Goal: Transaction & Acquisition: Purchase product/service

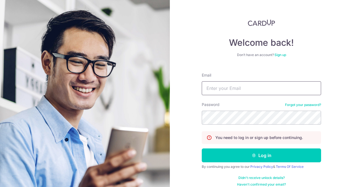
click at [221, 91] on input "Email" at bounding box center [261, 88] width 119 height 14
type input "[EMAIL_ADDRESS][DOMAIN_NAME]"
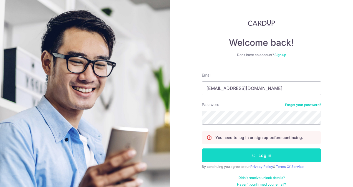
click at [239, 158] on button "Log in" at bounding box center [261, 156] width 119 height 14
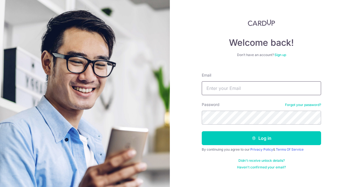
click at [244, 92] on input "Email" at bounding box center [261, 88] width 119 height 14
type input "samantha0107@gmail.com"
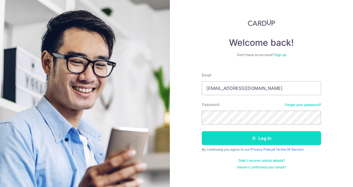
click at [251, 139] on button "Log in" at bounding box center [261, 138] width 119 height 14
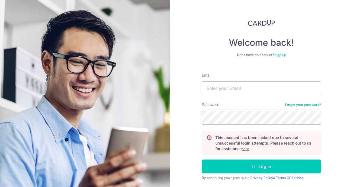
click at [243, 148] on u "here" at bounding box center [245, 149] width 7 height 4
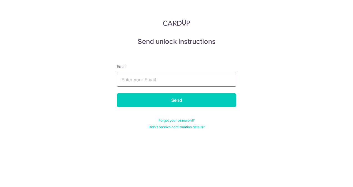
click at [174, 78] on input "text" at bounding box center [176, 80] width 119 height 14
type input "samantha0107@gmail.com"
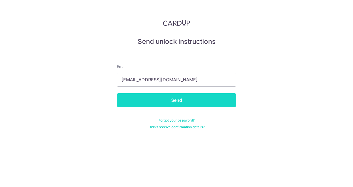
click at [170, 100] on input "Send" at bounding box center [176, 100] width 119 height 14
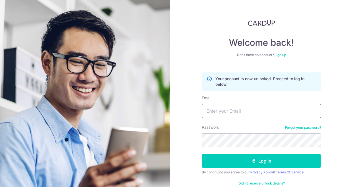
click at [237, 113] on input "Email" at bounding box center [261, 111] width 119 height 14
type input "[EMAIL_ADDRESS][DOMAIN_NAME]"
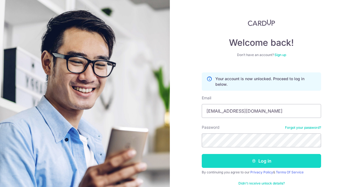
click at [266, 158] on button "Log in" at bounding box center [261, 161] width 119 height 14
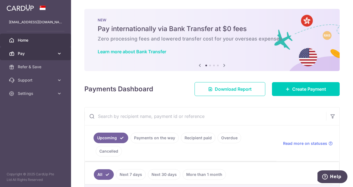
click at [45, 56] on span "Pay" at bounding box center [36, 54] width 37 height 6
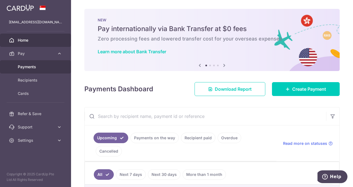
click at [32, 66] on span "Payments" at bounding box center [36, 67] width 37 height 6
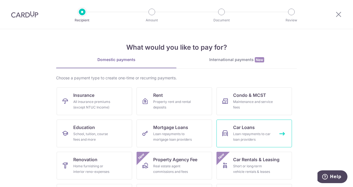
click at [243, 131] on div "Loan repayments to car loan providers" at bounding box center [253, 136] width 40 height 11
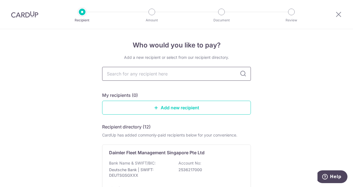
click at [174, 75] on input "text" at bounding box center [176, 74] width 149 height 14
type input "carchope"
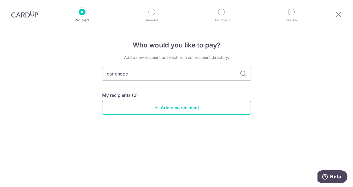
type input "car chope"
drag, startPoint x: 114, startPoint y: 74, endPoint x: 69, endPoint y: 68, distance: 45.1
click at [69, 68] on div "Who would you like to pay? Add a new recipient or select from our recipient dir…" at bounding box center [176, 108] width 353 height 158
type input "chope"
type input "c"
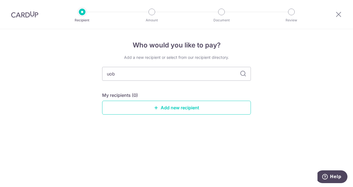
type input "uob"
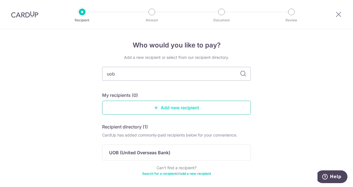
click at [144, 107] on link "Add new recipient" at bounding box center [176, 108] width 149 height 14
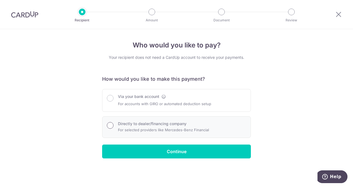
click at [108, 125] on input "Directly to dealer/financing company" at bounding box center [110, 125] width 7 height 7
radio input "true"
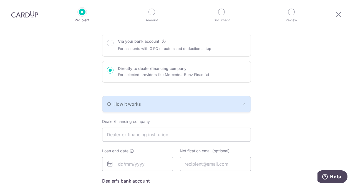
scroll to position [56, 0]
click at [213, 137] on input "text" at bounding box center [176, 135] width 149 height 14
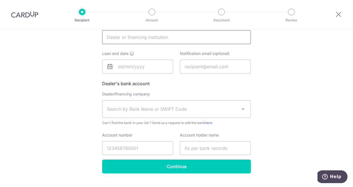
scroll to position [164, 0]
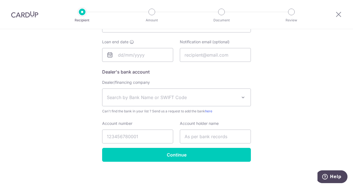
click at [219, 100] on span "Search by Bank Name or SWIFT Code" at bounding box center [172, 97] width 131 height 7
click at [287, 100] on div "Who would you like to pay? Your recipient does not need a CardUp account to rec…" at bounding box center [176, 26] width 353 height 323
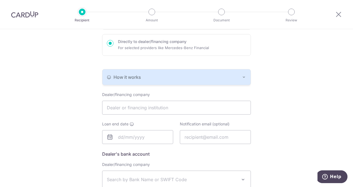
scroll to position [26, 0]
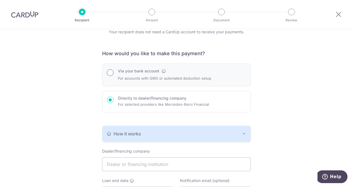
click at [111, 74] on input "Via your bank account" at bounding box center [110, 72] width 7 height 7
click at [112, 99] on div "Directly to dealer/financing company For selected providers like Mercedes-Benz …" at bounding box center [176, 102] width 139 height 12
radio input "false"
radio input "true"
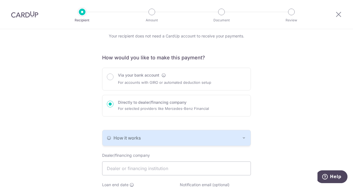
scroll to position [0, 0]
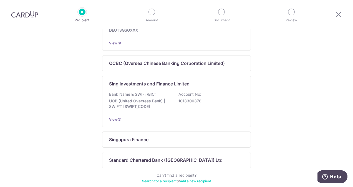
scroll to position [389, 0]
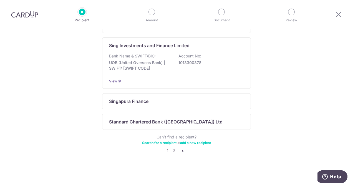
click at [174, 151] on link "2" at bounding box center [174, 151] width 7 height 7
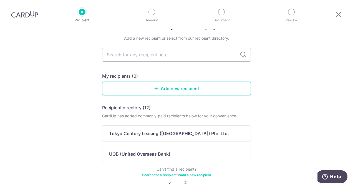
scroll to position [0, 0]
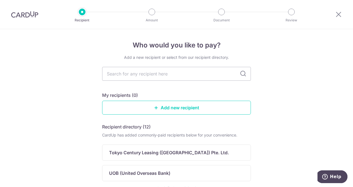
click at [26, 15] on img at bounding box center [24, 14] width 27 height 7
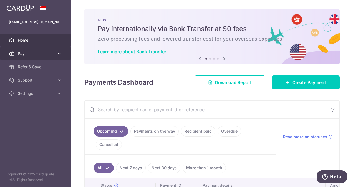
click at [49, 52] on span "Pay" at bounding box center [36, 54] width 37 height 6
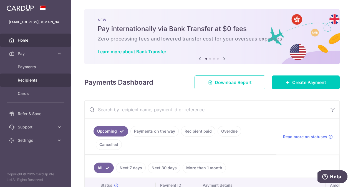
click at [36, 79] on span "Recipients" at bounding box center [36, 81] width 37 height 6
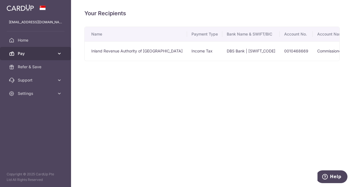
click at [35, 55] on span "Pay" at bounding box center [36, 54] width 37 height 6
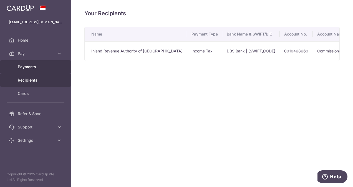
click at [31, 67] on span "Payments" at bounding box center [36, 67] width 37 height 6
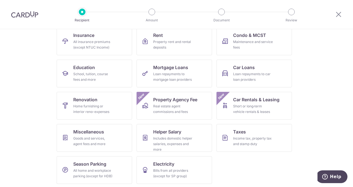
scroll to position [61, 0]
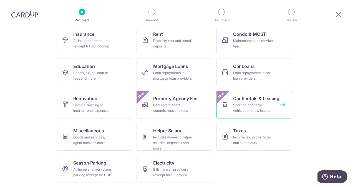
click at [247, 97] on span "Car Rentals & Leasing" at bounding box center [256, 98] width 46 height 7
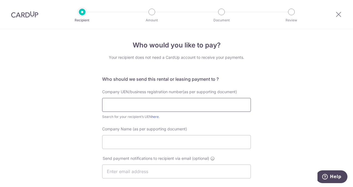
click at [117, 104] on input "text" at bounding box center [176, 105] width 149 height 14
click at [269, 108] on div "Who would you like to pay? Your recipient does not need a CardUp account to rec…" at bounding box center [176, 171] width 353 height 284
click at [154, 117] on link "here" at bounding box center [155, 117] width 7 height 4
click at [195, 104] on input "text" at bounding box center [176, 105] width 149 height 14
click button "Submit Request" at bounding box center [0, 0] width 0 height 0
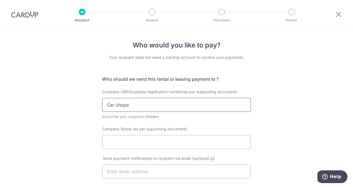
type input "Car chope"
click button "Submit Request" at bounding box center [0, 0] width 0 height 0
click at [262, 111] on div "Who would you like to pay? Your recipient does not need a CardUp account to rec…" at bounding box center [176, 171] width 353 height 284
click at [27, 16] on img at bounding box center [24, 14] width 27 height 7
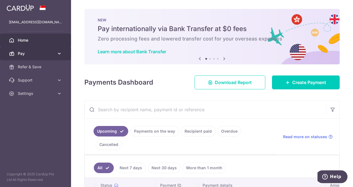
click at [36, 54] on span "Pay" at bounding box center [36, 54] width 37 height 6
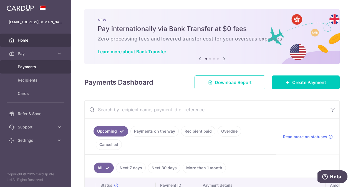
click at [32, 66] on span "Payments" at bounding box center [36, 67] width 37 height 6
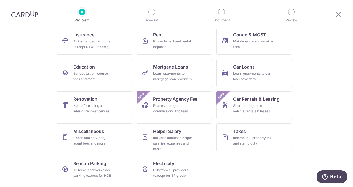
scroll to position [61, 0]
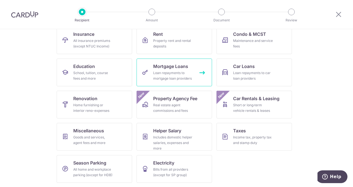
click at [180, 75] on div "Loan repayments to mortgage loan providers" at bounding box center [173, 75] width 40 height 11
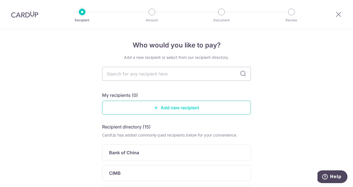
click at [178, 109] on link "Add new recipient" at bounding box center [176, 108] width 149 height 14
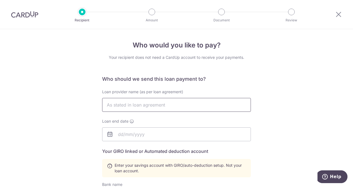
click at [176, 106] on input "text" at bounding box center [176, 105] width 149 height 14
drag, startPoint x: 29, startPoint y: 16, endPoint x: 207, endPoint y: 29, distance: 178.6
click at [28, 16] on img at bounding box center [24, 14] width 27 height 7
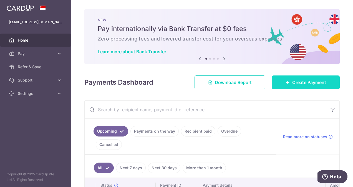
click at [294, 82] on span "Create Payment" at bounding box center [310, 82] width 34 height 7
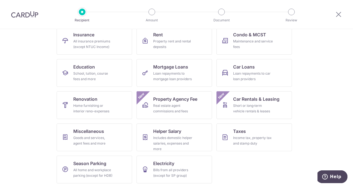
scroll to position [61, 0]
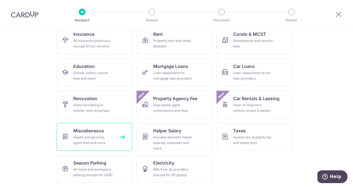
click at [95, 136] on div "Goods and services, agent fees and more" at bounding box center [93, 140] width 40 height 11
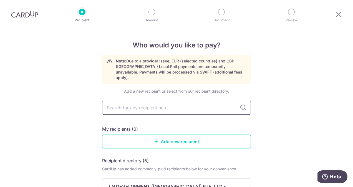
click at [172, 101] on input "text" at bounding box center [176, 108] width 149 height 14
type input "Car Chope"
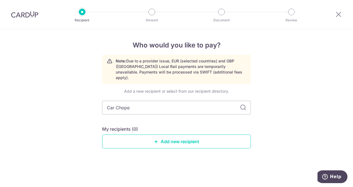
click at [243, 104] on icon at bounding box center [243, 107] width 7 height 7
click at [114, 101] on input "Car Chope" at bounding box center [176, 108] width 149 height 14
type input "Carchope"
click at [243, 104] on icon at bounding box center [243, 107] width 7 height 7
click at [194, 104] on input "Carchope" at bounding box center [176, 108] width 149 height 14
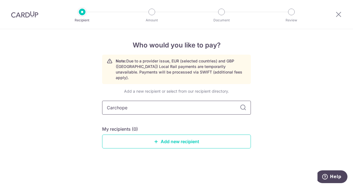
click at [194, 104] on input "Carchope" at bounding box center [176, 108] width 149 height 14
type input "Carchope sg"
click at [244, 104] on icon at bounding box center [243, 107] width 7 height 7
click at [188, 137] on link "Add new recipient" at bounding box center [176, 142] width 149 height 14
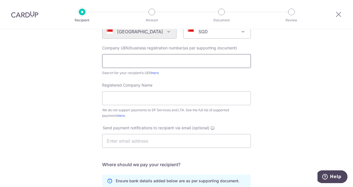
scroll to position [83, 0]
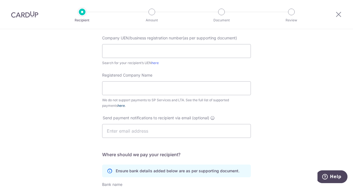
click at [118, 106] on link "here" at bounding box center [121, 106] width 7 height 4
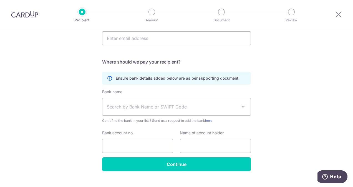
scroll to position [158, 0]
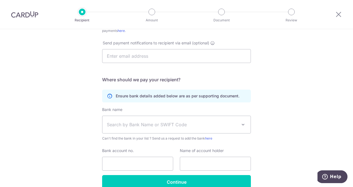
click at [200, 123] on span "Search by Bank Name or SWIFT Code" at bounding box center [172, 124] width 131 height 7
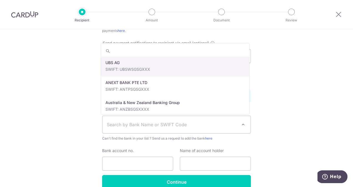
click at [284, 118] on div "Who would you like to pay? Your recipient does not need a CardUp account to rec…" at bounding box center [176, 43] width 353 height 344
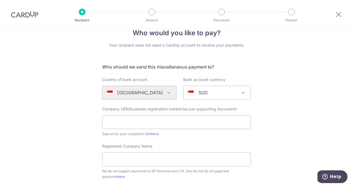
scroll to position [0, 0]
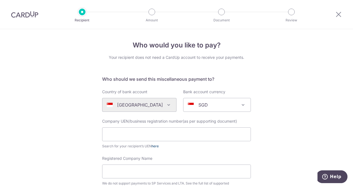
click at [153, 147] on link "here" at bounding box center [155, 146] width 7 height 4
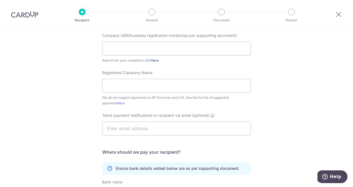
scroll to position [111, 0]
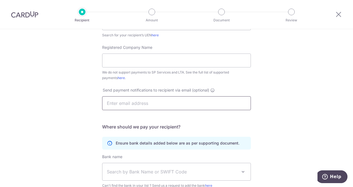
click at [242, 103] on input "text" at bounding box center [176, 103] width 149 height 14
click at [278, 102] on div "Who would you like to pay? Your recipient does not need a CardUp account to rec…" at bounding box center [176, 90] width 353 height 344
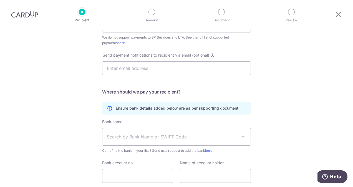
scroll to position [167, 0]
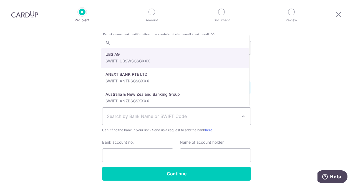
click at [242, 115] on span at bounding box center [243, 116] width 7 height 7
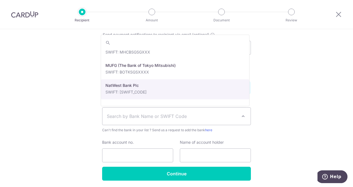
scroll to position [917, 0]
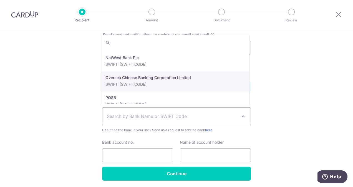
click at [296, 91] on div "Who would you like to pay? Your recipient does not need a CardUp account to rec…" at bounding box center [176, 34] width 353 height 344
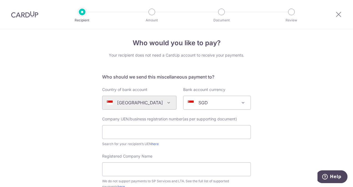
scroll to position [0, 0]
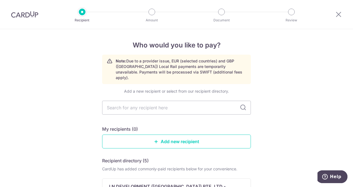
click at [22, 14] on img at bounding box center [24, 14] width 27 height 7
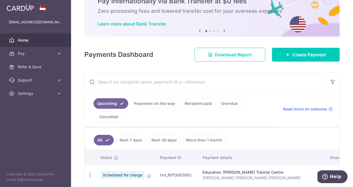
scroll to position [56, 0]
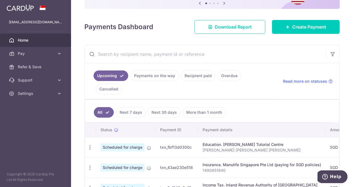
click at [53, 43] on link "Home" at bounding box center [35, 40] width 71 height 13
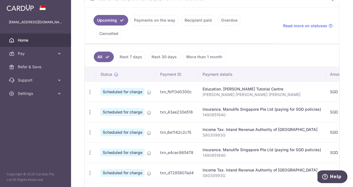
scroll to position [118, 0]
click at [59, 54] on icon at bounding box center [60, 54] width 6 height 6
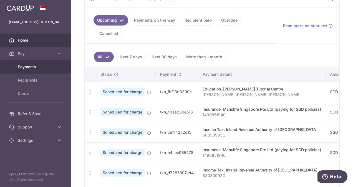
click at [36, 65] on span "Payments" at bounding box center [36, 67] width 37 height 6
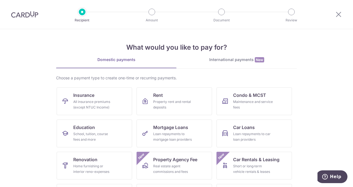
click at [222, 59] on div "International payments New" at bounding box center [237, 60] width 121 height 6
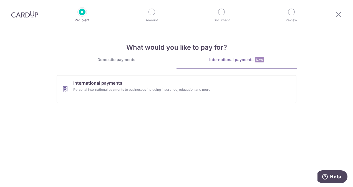
click at [131, 58] on div "Domestic payments" at bounding box center [116, 60] width 121 height 6
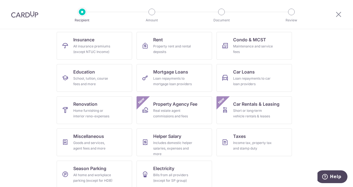
scroll to position [61, 0]
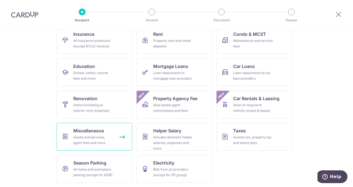
click at [92, 142] on div "Goods and services, agent fees and more" at bounding box center [93, 140] width 40 height 11
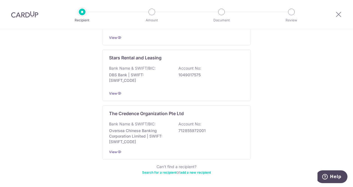
scroll to position [310, 0]
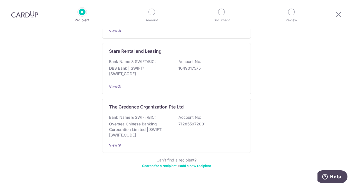
click at [155, 164] on link "Search for a recipient" at bounding box center [159, 166] width 34 height 4
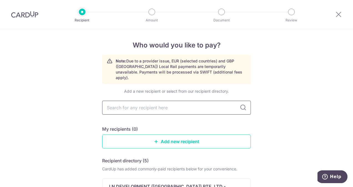
click at [190, 101] on input "text" at bounding box center [176, 108] width 149 height 14
click at [187, 135] on link "Add new recipient" at bounding box center [176, 142] width 149 height 14
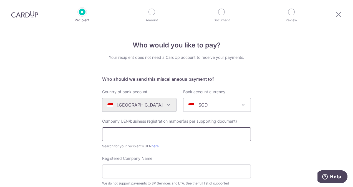
click at [186, 134] on input "text" at bounding box center [176, 135] width 149 height 14
type input "Car chope"
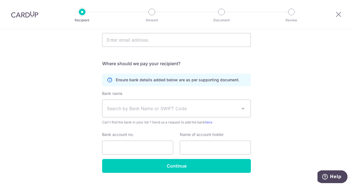
click at [117, 110] on span "Search by Bank Name or SWIFT Code" at bounding box center [172, 108] width 131 height 7
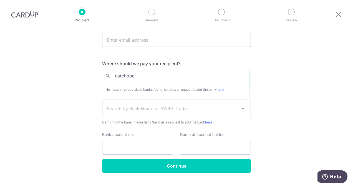
click at [171, 74] on input "carchope" at bounding box center [175, 75] width 148 height 11
type input "carchope"
